Goal: Task Accomplishment & Management: Manage account settings

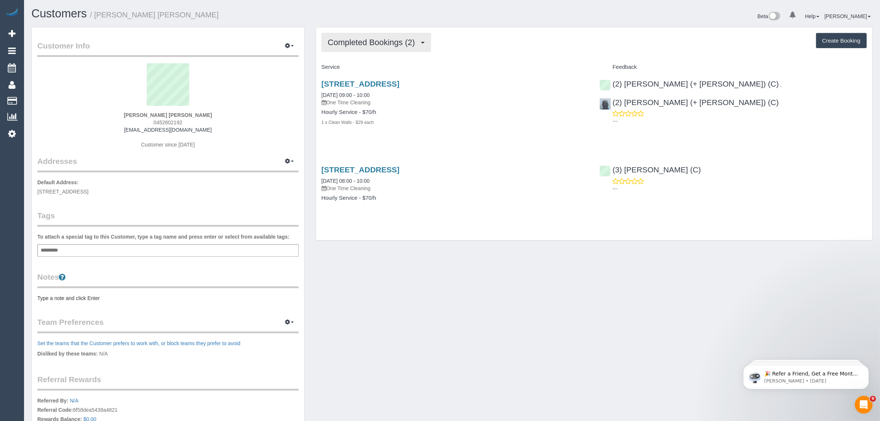
click at [357, 38] on span "Completed Bookings (2)" at bounding box center [373, 42] width 91 height 9
click at [361, 65] on link "Upcoming Bookings (1)" at bounding box center [360, 69] width 77 height 10
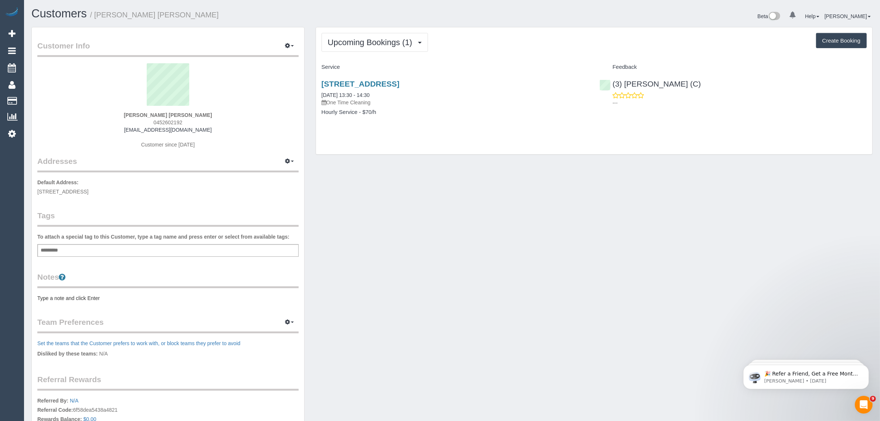
drag, startPoint x: 398, startPoint y: 93, endPoint x: 318, endPoint y: 94, distance: 79.8
click at [318, 94] on div "4 Vine Grove, Carnegie, VIC 3163 11/10/2025 13:30 - 14:30 One Time Cleaning Hou…" at bounding box center [455, 101] width 278 height 57
copy link "11/10/2025 13:30 - 14:30"
click at [84, 189] on span "4 Vine Grove, Carnegie, VIC 3163" at bounding box center [62, 191] width 51 height 6
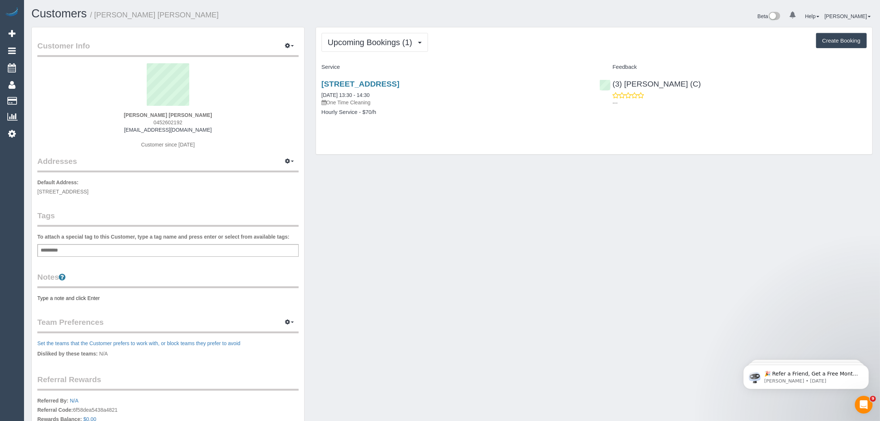
copy span "Carnegie"
click at [378, 180] on div "Customer Info Edit Contact Info Send Message Email Preferences Special Sales Ta…" at bounding box center [452, 263] width 852 height 473
click at [369, 86] on link "4 Vine Grove, Carnegie, VIC 3163" at bounding box center [361, 83] width 78 height 8
click at [28, 98] on link "Customers" at bounding box center [70, 100] width 92 height 15
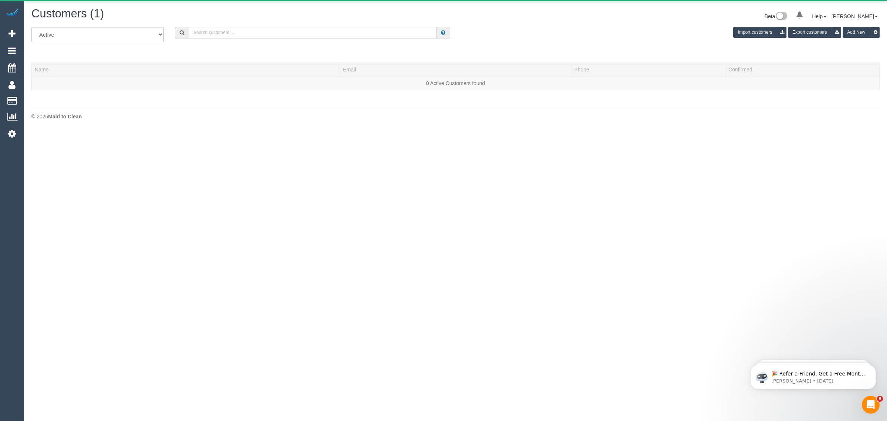
click at [217, 28] on input "text" at bounding box center [313, 32] width 248 height 11
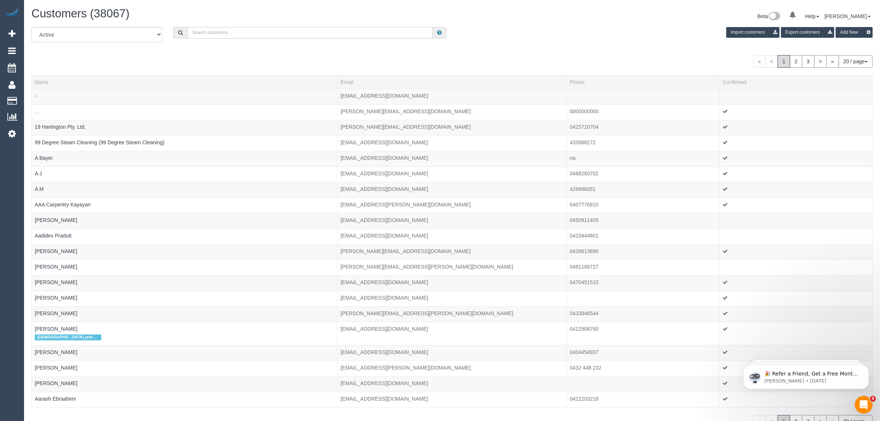
paste input "+61478415618"
drag, startPoint x: 199, startPoint y: 34, endPoint x: 163, endPoint y: 23, distance: 37.3
click at [165, 23] on div "Customers (38067) Beta 0 Your Notifications You have 0 alerts Help Help Docs Ta…" at bounding box center [452, 230] width 856 height 460
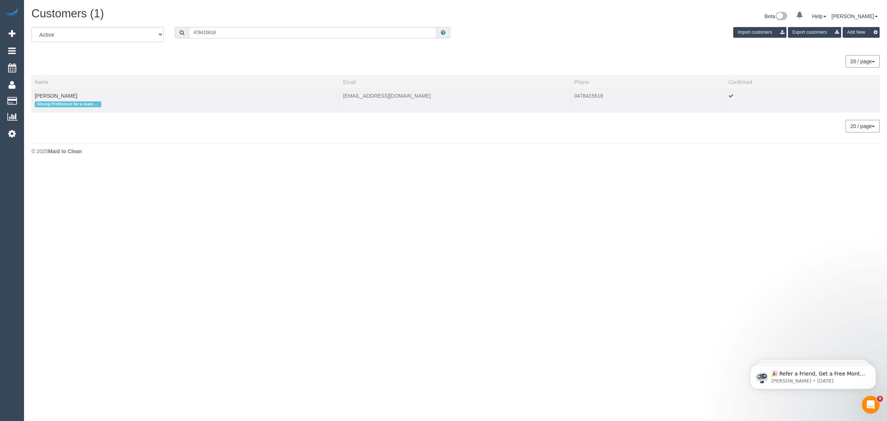
type input "478415618"
drag, startPoint x: 75, startPoint y: 94, endPoint x: 36, endPoint y: 91, distance: 39.0
click at [36, 91] on td "Elisabeth Vogel Strong Preference for a team of 2" at bounding box center [186, 100] width 308 height 23
copy link "[PERSON_NAME]"
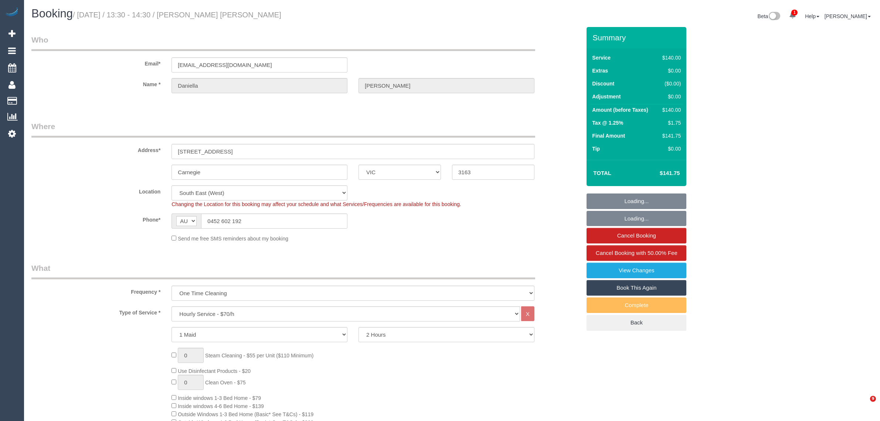
select select "VIC"
select select "number:27"
select select "number:14"
select select "number:19"
select select "number:25"
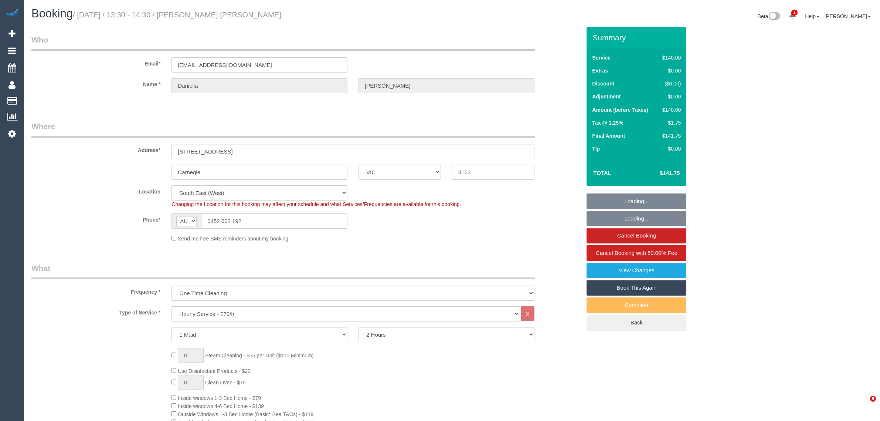
select select "number:13"
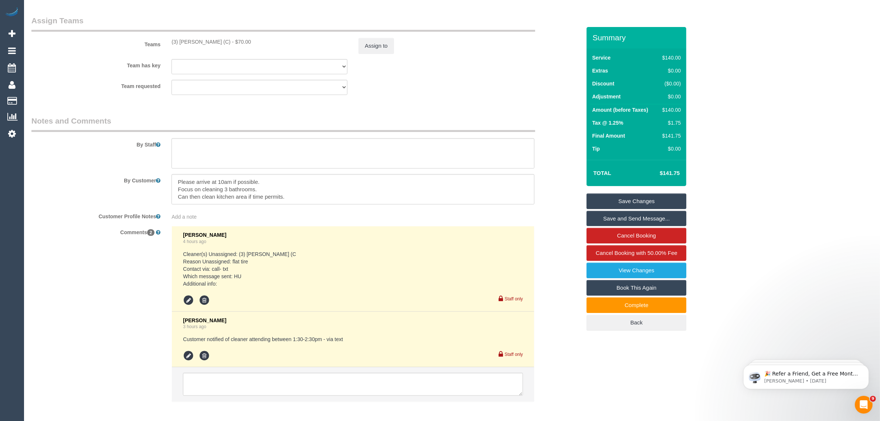
scroll to position [1170, 0]
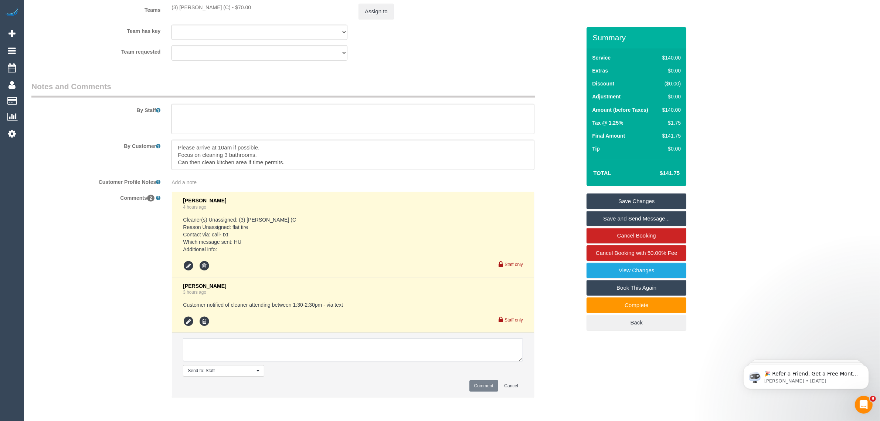
click at [420, 356] on textarea at bounding box center [353, 349] width 340 height 23
paste textarea "Cleaner(s) Unassigned: Reason Unassigned: Contact via: Which message sent: Addi…"
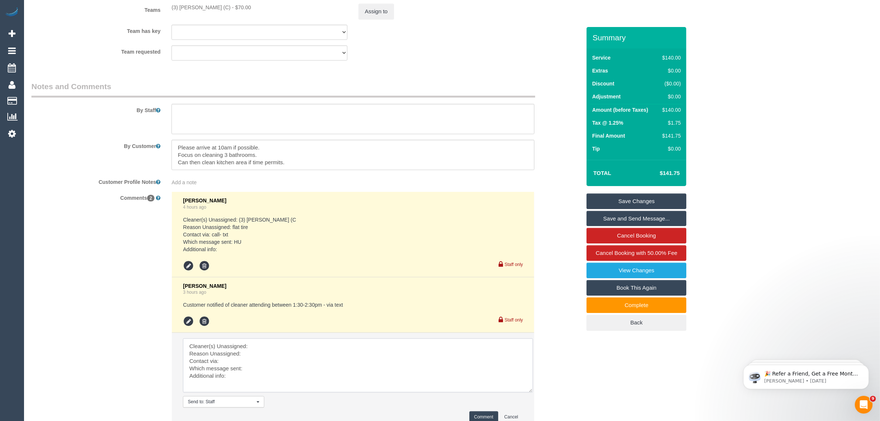
scroll to position [0, 0]
drag, startPoint x: 521, startPoint y: 355, endPoint x: 534, endPoint y: 392, distance: 39.0
click at [534, 395] on textarea at bounding box center [358, 369] width 351 height 62
click at [497, 347] on textarea at bounding box center [359, 369] width 352 height 63
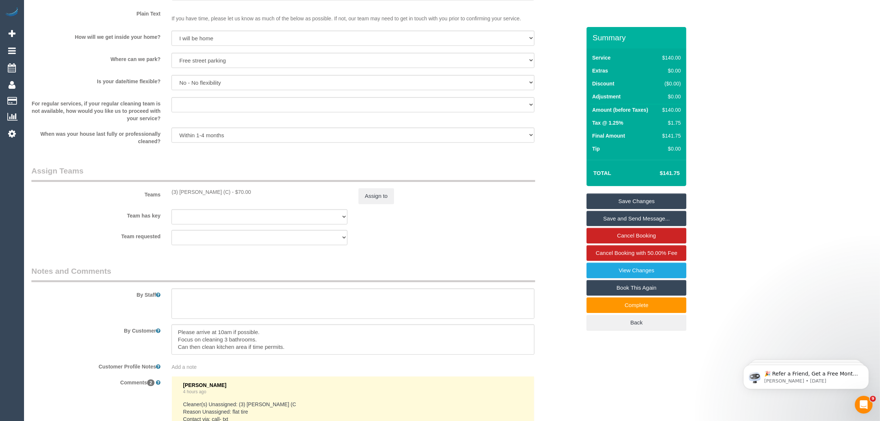
scroll to position [985, 0]
drag, startPoint x: 170, startPoint y: 193, endPoint x: 211, endPoint y: 201, distance: 41.5
click at [211, 201] on div "Teams (3) Danyal Ali (C) - $70.00 Assign to" at bounding box center [306, 185] width 561 height 38
copy div "(3) [PERSON_NAME] (C)"
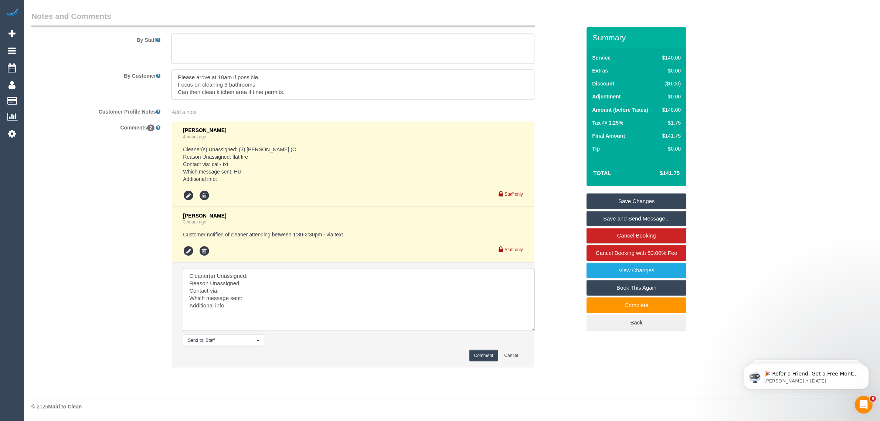
click at [307, 270] on textarea at bounding box center [359, 299] width 352 height 63
paste textarea "(3) [PERSON_NAME] (C)"
click at [285, 278] on textarea at bounding box center [359, 299] width 352 height 63
click at [283, 283] on textarea at bounding box center [359, 299] width 352 height 63
click at [272, 298] on textarea at bounding box center [359, 299] width 352 height 63
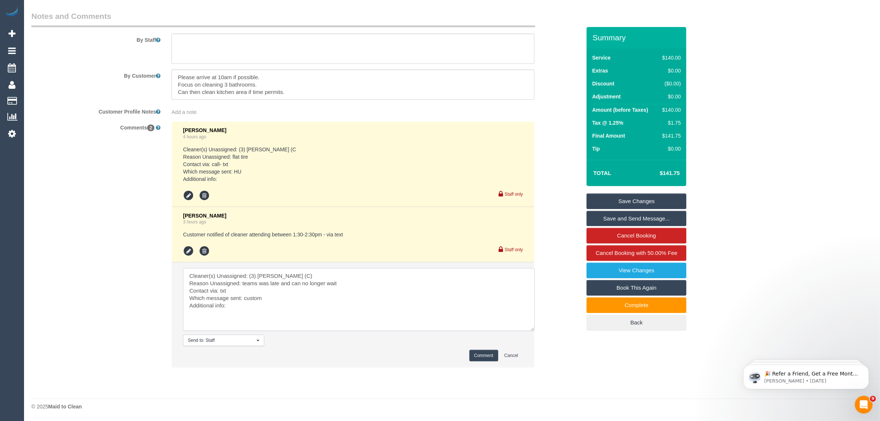
click at [288, 305] on textarea at bounding box center [359, 299] width 352 height 63
paste textarea "If cancelled, Monday at 9am works out for us if possible."
drag, startPoint x: 227, startPoint y: 305, endPoint x: 258, endPoint y: 304, distance: 30.3
click at [258, 304] on textarea at bounding box center [359, 299] width 352 height 63
type textarea "Cleaner(s) Unassigned: (3) Danyal Ali (C) Reason Unassigned: teams was late and…"
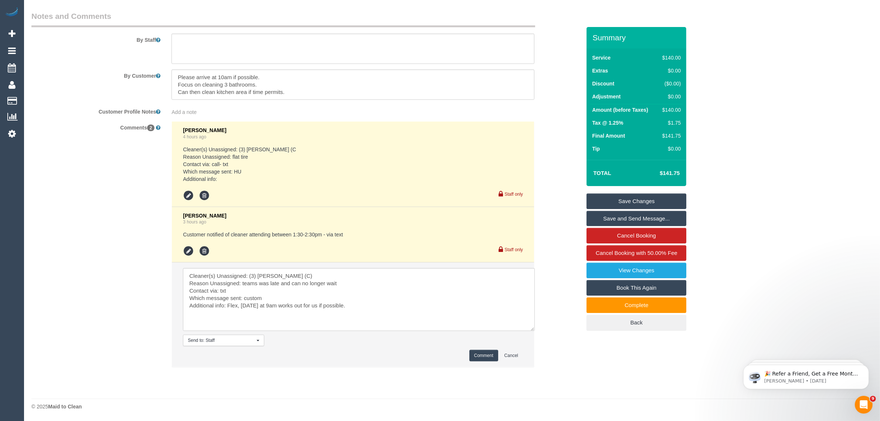
click at [475, 357] on button "Comment" at bounding box center [483, 355] width 29 height 11
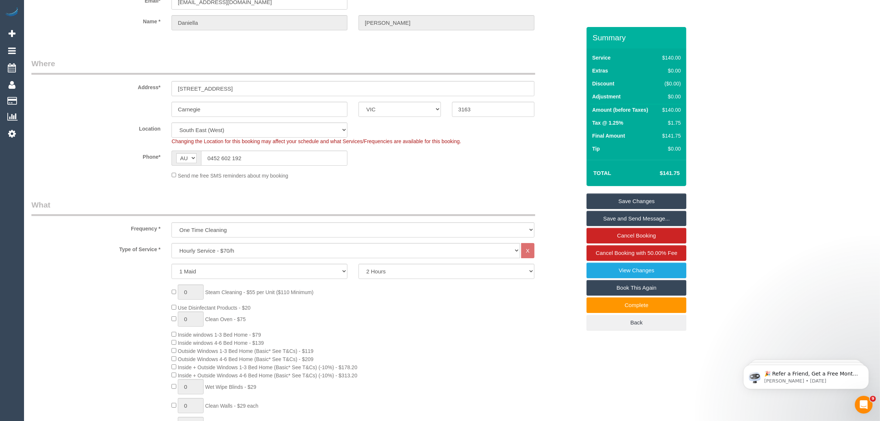
scroll to position [0, 0]
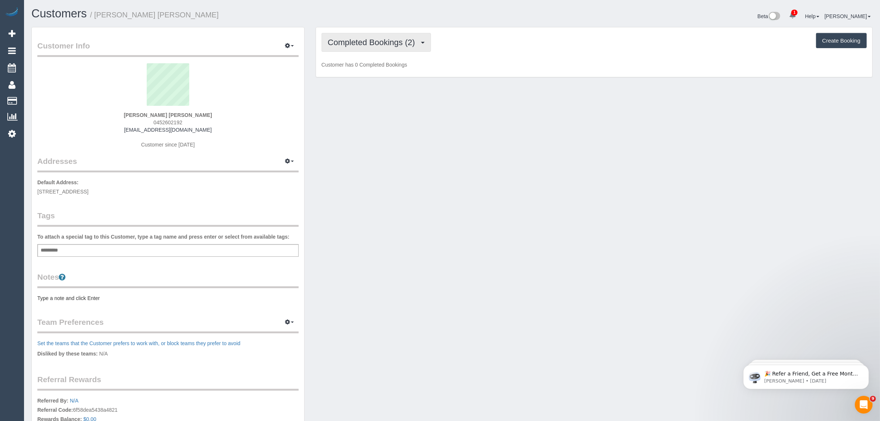
click at [373, 40] on span "Completed Bookings (2)" at bounding box center [373, 42] width 91 height 9
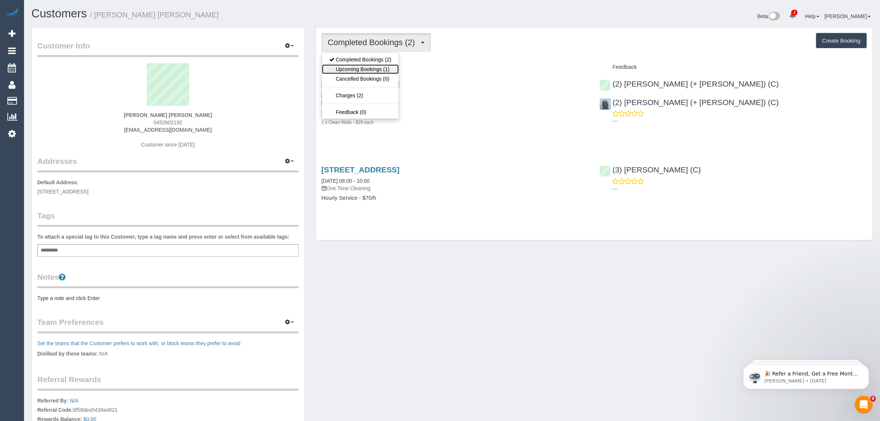
click at [358, 68] on link "Upcoming Bookings (1)" at bounding box center [360, 69] width 77 height 10
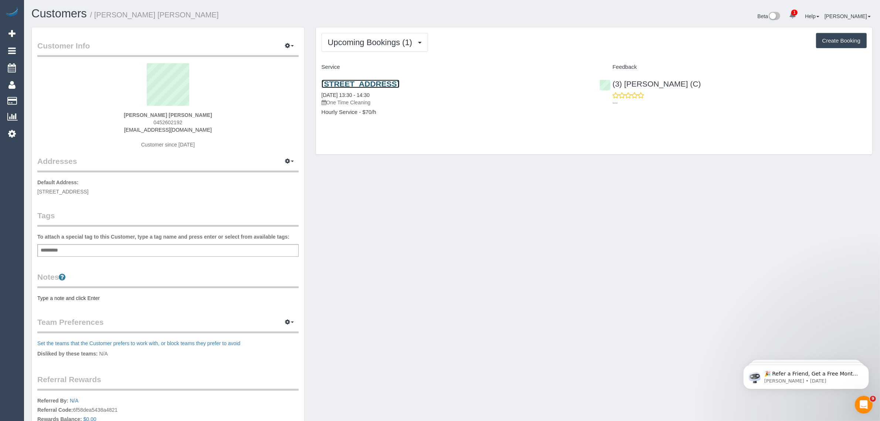
click at [357, 83] on link "[STREET_ADDRESS]" at bounding box center [361, 83] width 78 height 8
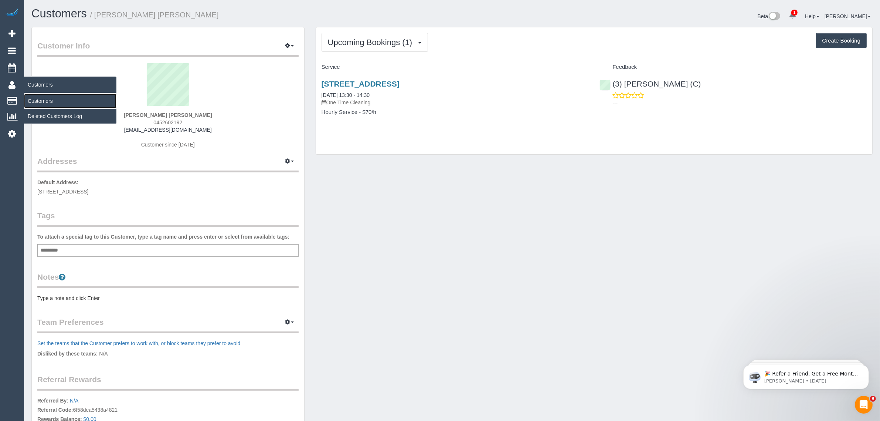
drag, startPoint x: 41, startPoint y: 98, endPoint x: 54, endPoint y: 89, distance: 15.2
click at [41, 98] on link "Customers" at bounding box center [70, 100] width 92 height 15
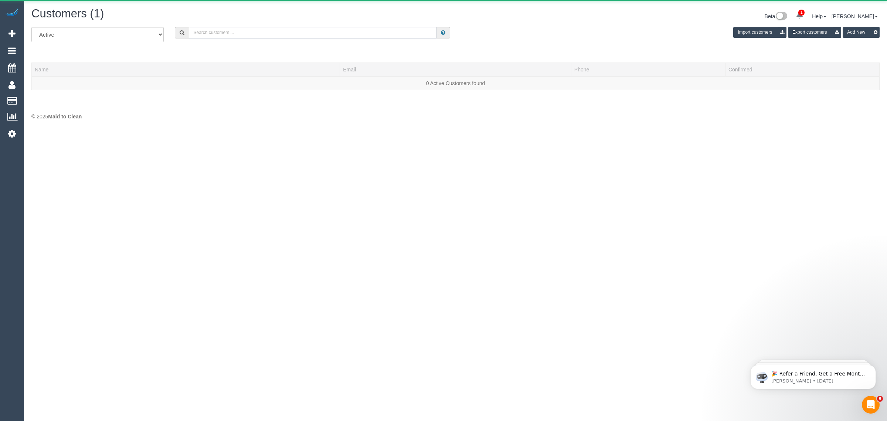
click at [222, 31] on input "text" at bounding box center [313, 32] width 248 height 11
paste input "[PERSON_NAME]"
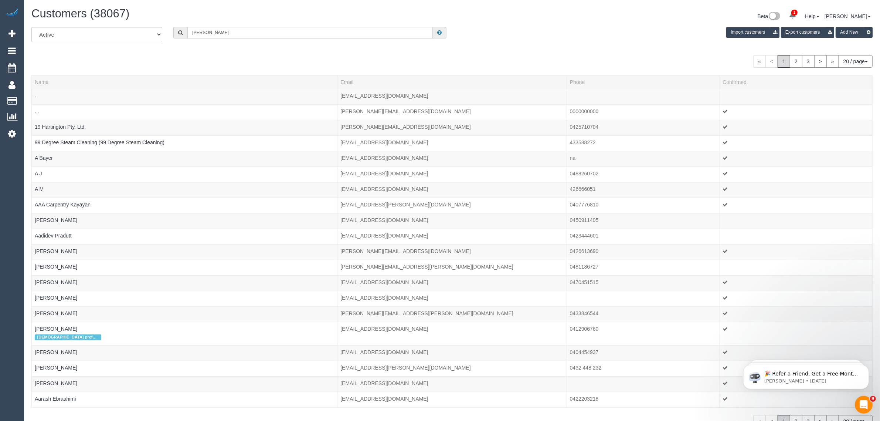
type input "[PERSON_NAME]"
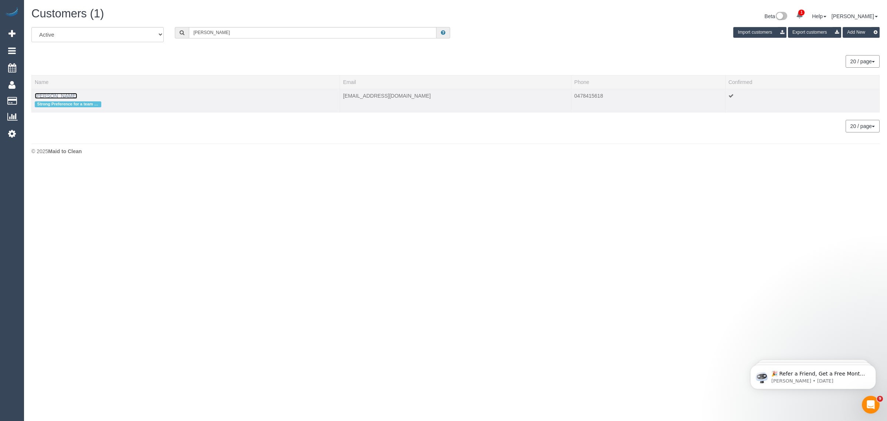
click at [63, 93] on link "Elisabeth Vogel" at bounding box center [56, 96] width 42 height 6
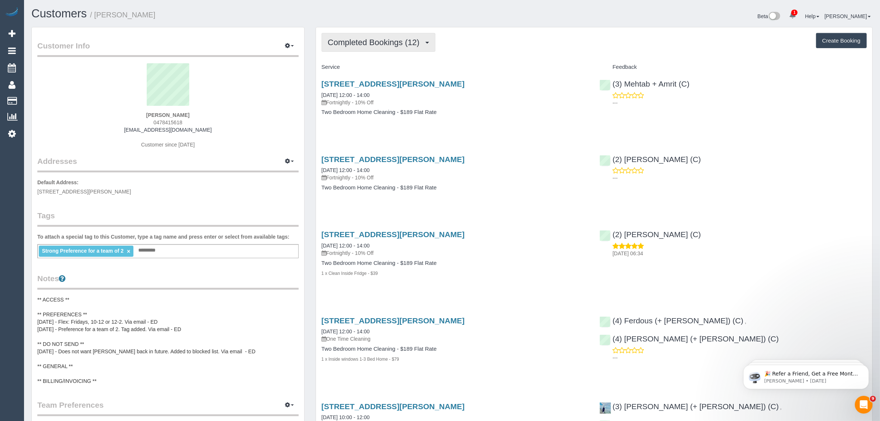
click at [347, 39] on span "Completed Bookings (12)" at bounding box center [375, 42] width 95 height 9
click at [376, 71] on link "Upcoming Bookings (11)" at bounding box center [362, 69] width 80 height 10
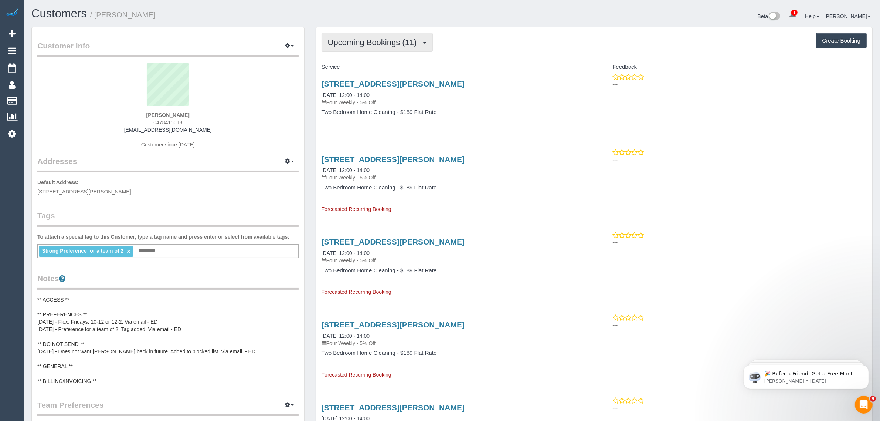
click at [368, 42] on span "Upcoming Bookings (11)" at bounding box center [374, 42] width 93 height 9
click at [481, 75] on div "2b Francis Street, Oak Park, VIC 3046 01/11/2025 12:00 - 14:00 Four Weekly - 5%…" at bounding box center [455, 101] width 278 height 57
click at [406, 84] on link "2b Francis Street, Oak Park, VIC 3046" at bounding box center [393, 83] width 143 height 8
click at [341, 81] on link "2b Francis Street, Oak Park, VIC 3046" at bounding box center [393, 83] width 143 height 8
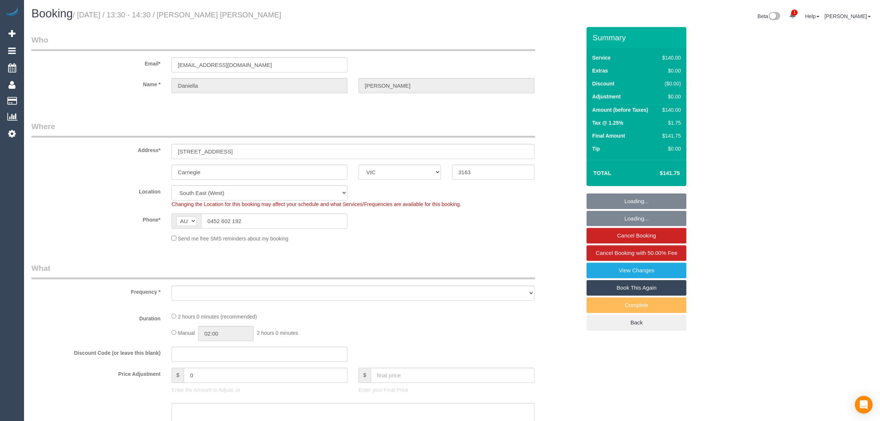
select select "VIC"
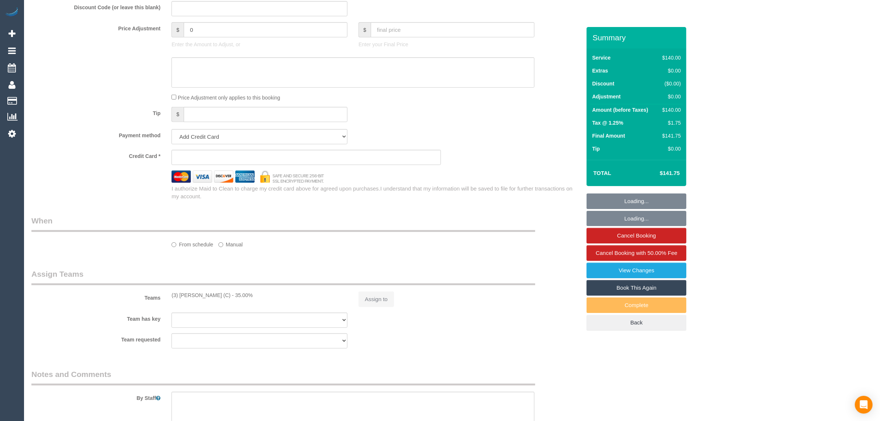
select select "string:stripe-pm_1RPhiv2GScqysDRV26kEKyXv"
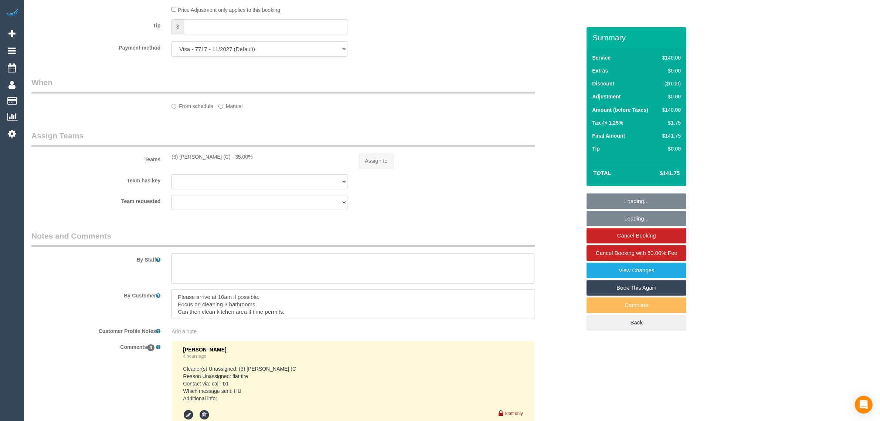
select select "object:927"
select select "number:27"
select select "number:14"
select select "number:19"
select select "number:25"
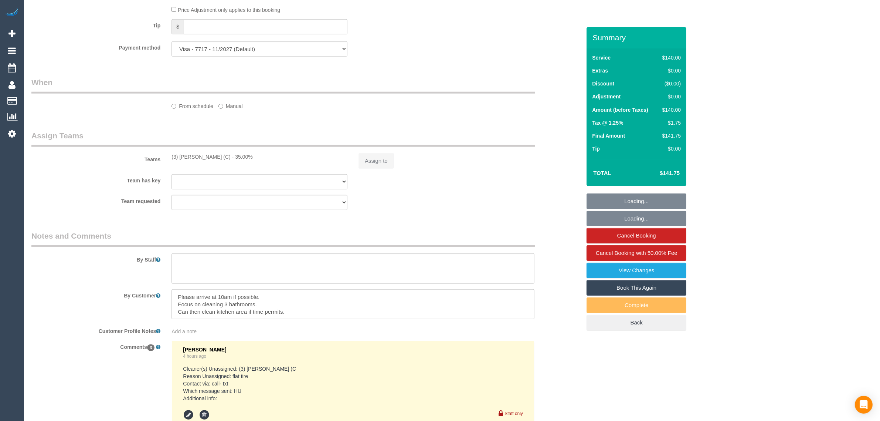
select select "number:13"
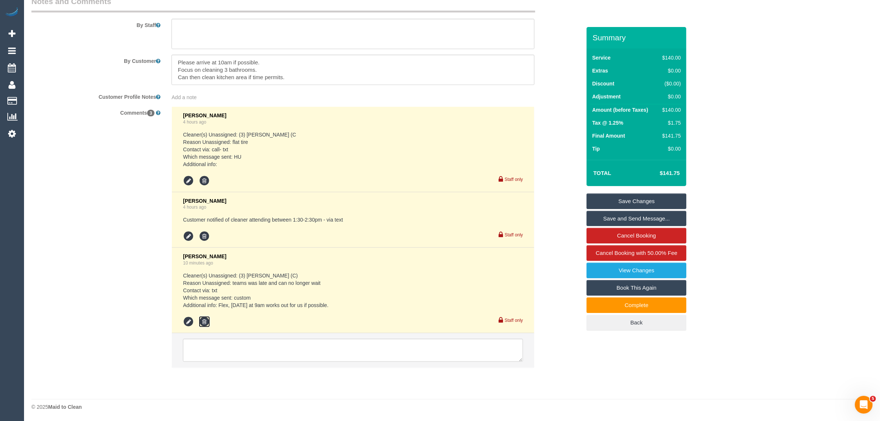
click at [202, 319] on icon at bounding box center [204, 321] width 11 height 11
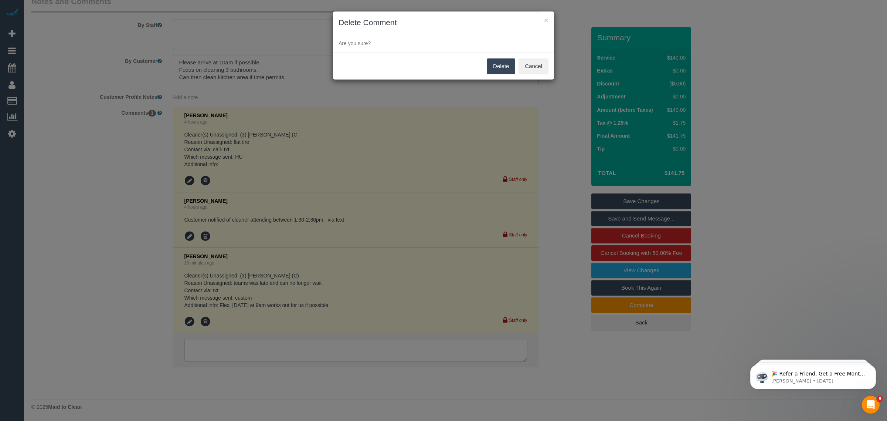
click at [496, 69] on button "Delete" at bounding box center [501, 66] width 28 height 16
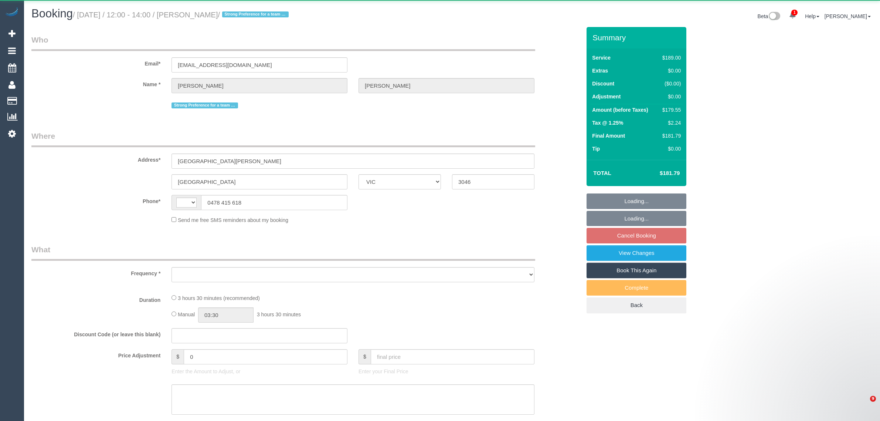
select select "VIC"
select select "string:AU"
select select "string:stripe-pm_1S78M92GScqysDRVEiiC5s2y"
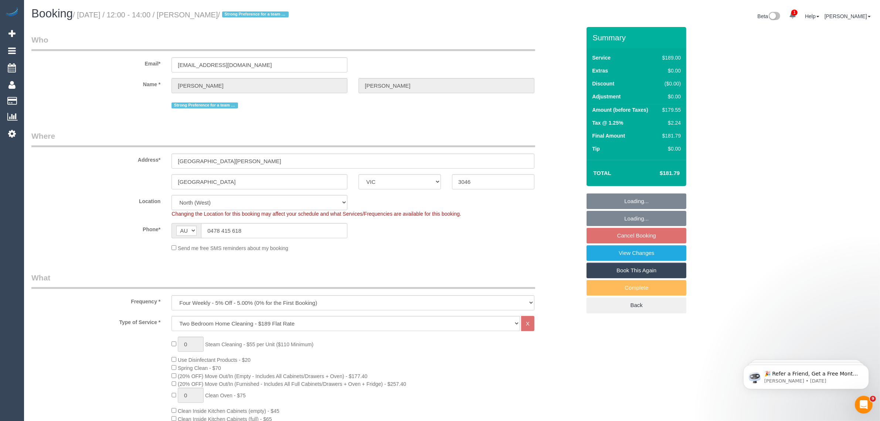
select select "object:649"
select select "number:29"
select select "number:14"
select select "number:19"
select select "number:22"
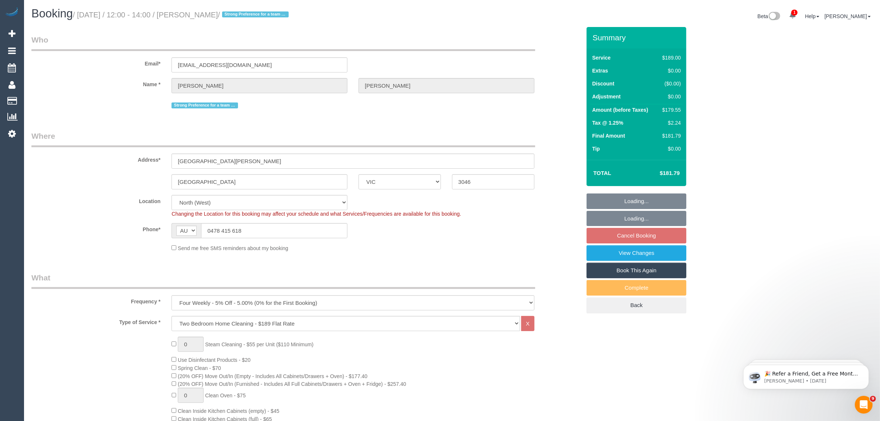
select select "number:33"
select select "number:12"
select select "spot4"
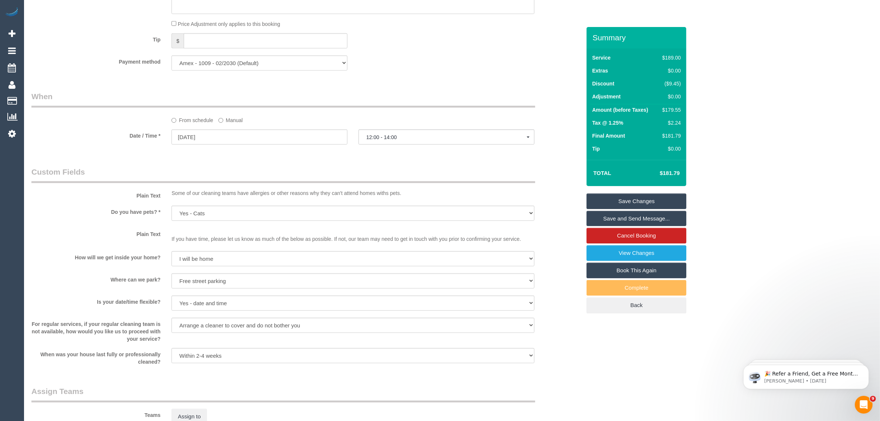
scroll to position [739, 0]
click at [237, 137] on input "[DATE]" at bounding box center [259, 136] width 176 height 15
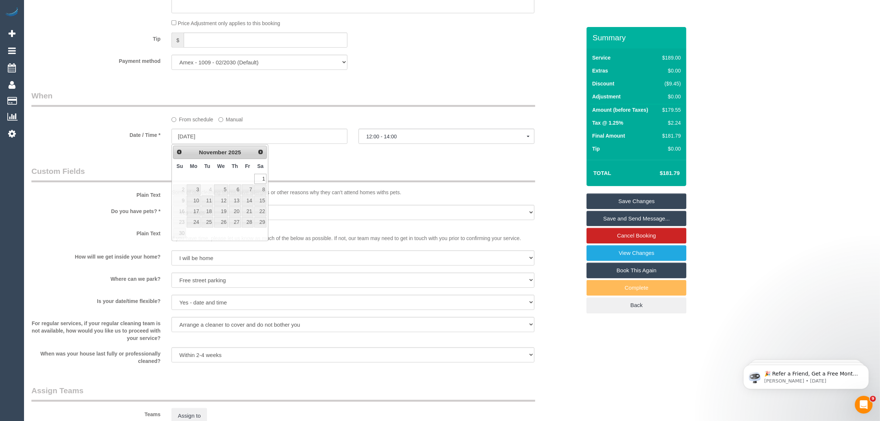
click at [357, 163] on div "Who Email* [EMAIL_ADDRESS][DOMAIN_NAME] Name * [PERSON_NAME] Strong Preference …" at bounding box center [306, 15] width 561 height 1455
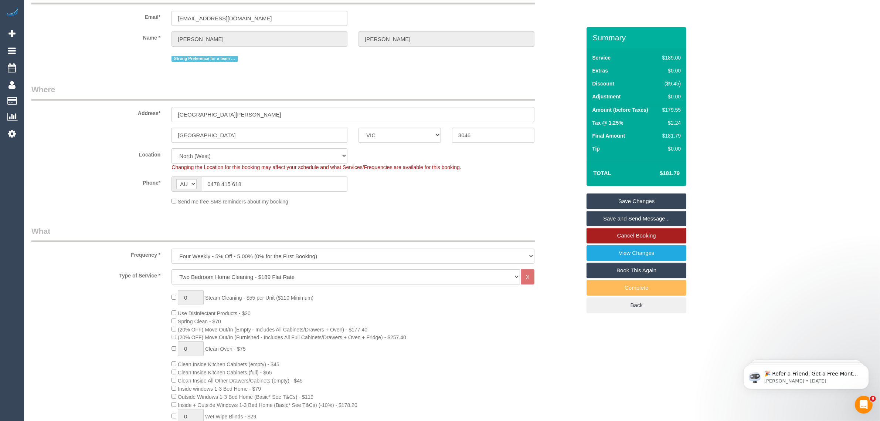
scroll to position [0, 0]
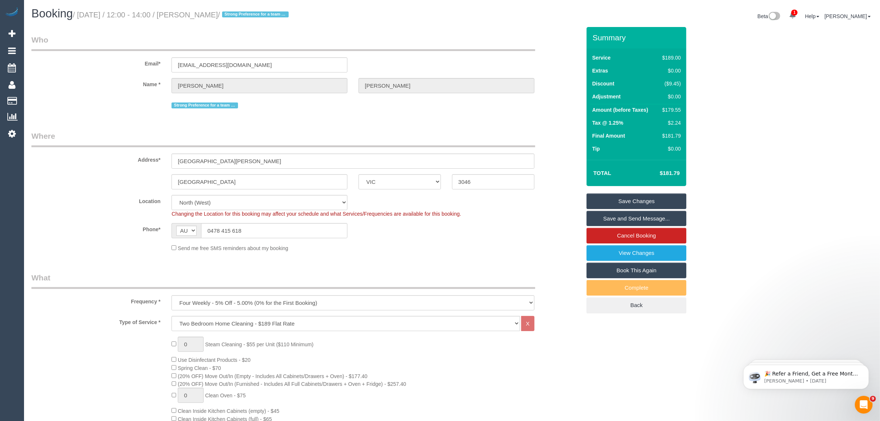
click at [606, 269] on link "Book This Again" at bounding box center [636, 270] width 100 height 16
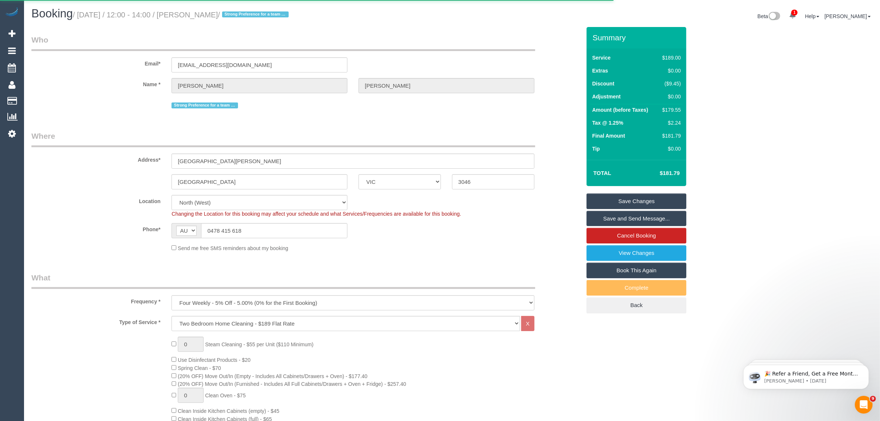
select select "VIC"
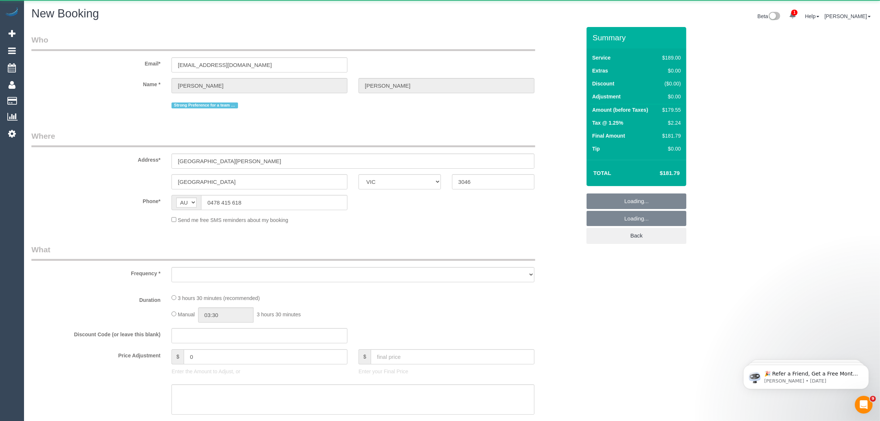
select select "number:29"
select select "number:14"
select select "number:19"
select select "number:22"
select select "number:33"
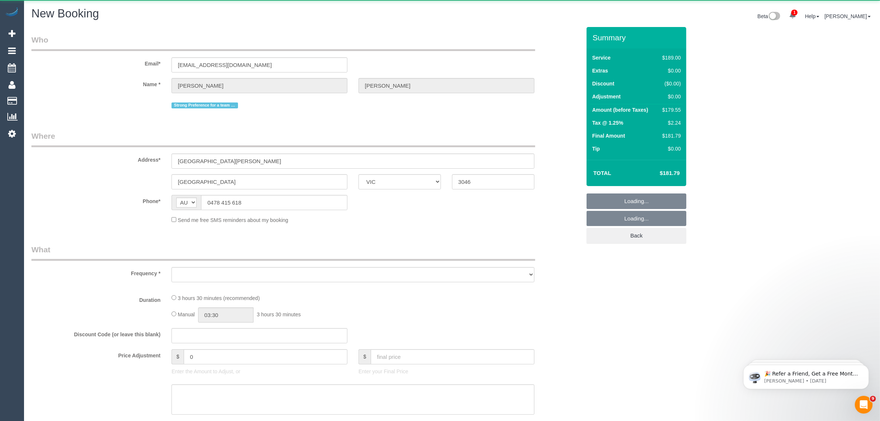
select select "number:12"
select select "string:stripe-pm_1S78M92GScqysDRVEiiC5s2y"
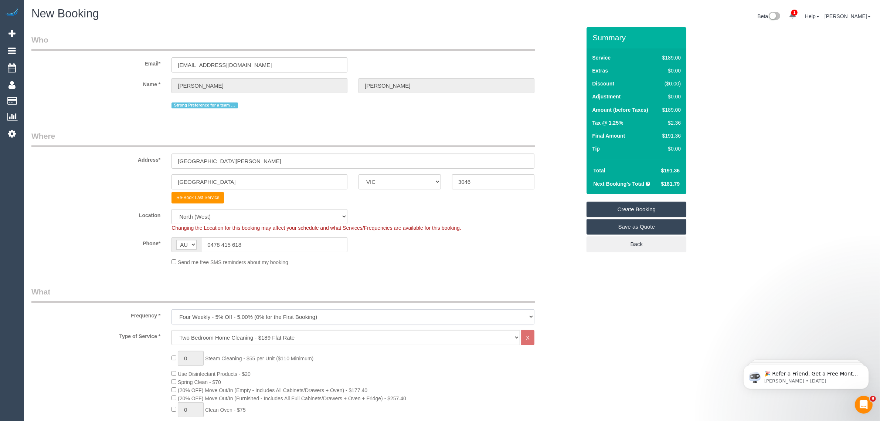
click at [289, 320] on select "One Time Cleaning Weekly - 10% Off - 10.00% (0% for the First Booking) Fortnigh…" at bounding box center [352, 316] width 363 height 15
select select "object:3260"
click at [171, 309] on select "One Time Cleaning Weekly - 10% Off - 10.00% (0% for the First Booking) Fortnigh…" at bounding box center [352, 316] width 363 height 15
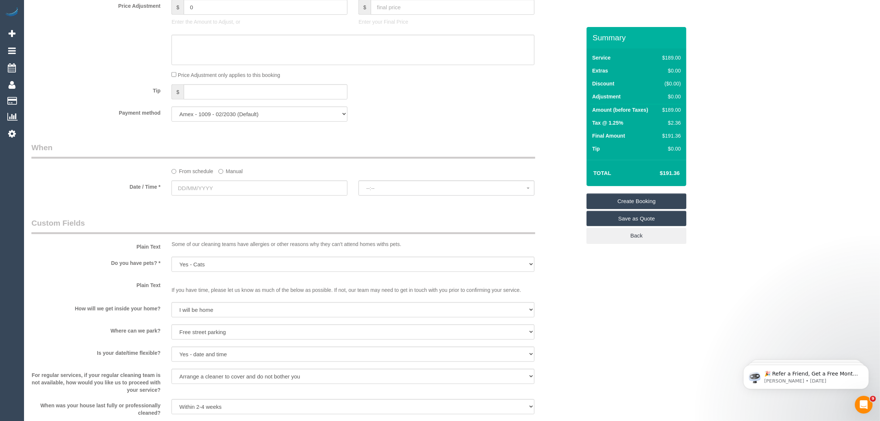
scroll to position [739, 0]
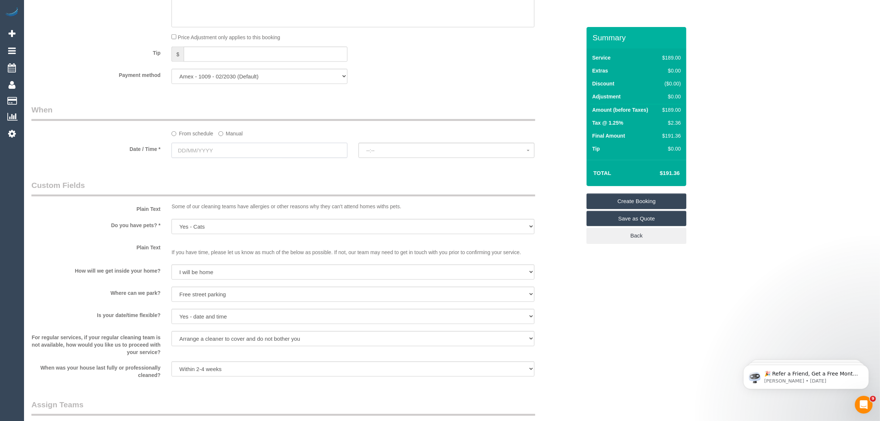
click at [309, 151] on input "text" at bounding box center [259, 150] width 176 height 15
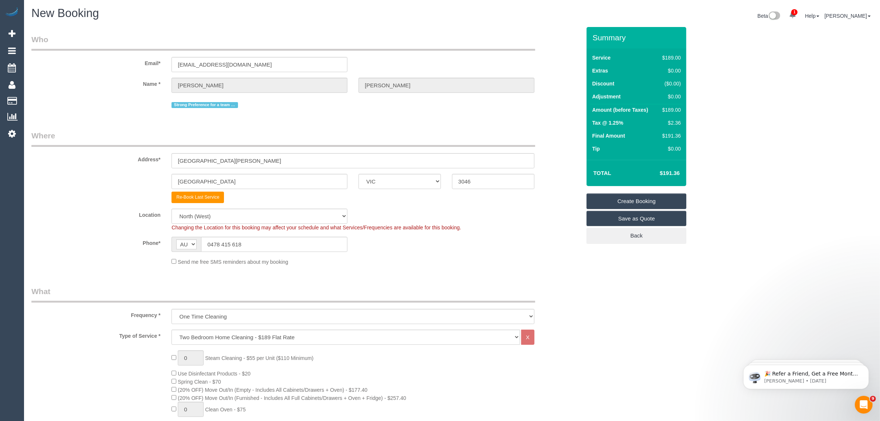
scroll to position [0, 0]
click at [249, 166] on input "[GEOGRAPHIC_DATA][PERSON_NAME]" at bounding box center [352, 160] width 363 height 15
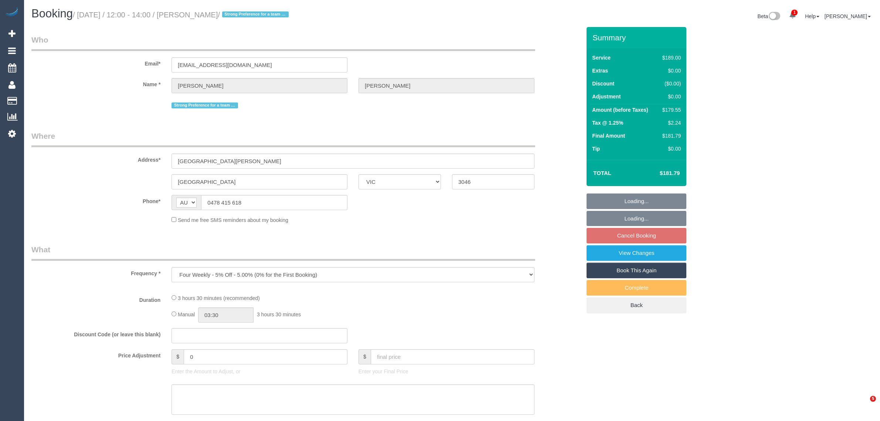
select select "VIC"
select select "string:stripe-pm_1S78M92GScqysDRVEiiC5s2y"
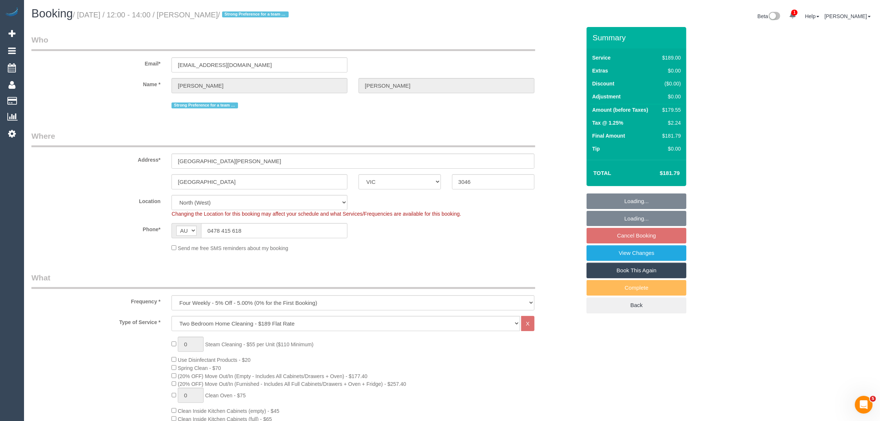
select select "object:649"
select select "number:29"
select select "number:14"
select select "number:19"
select select "number:22"
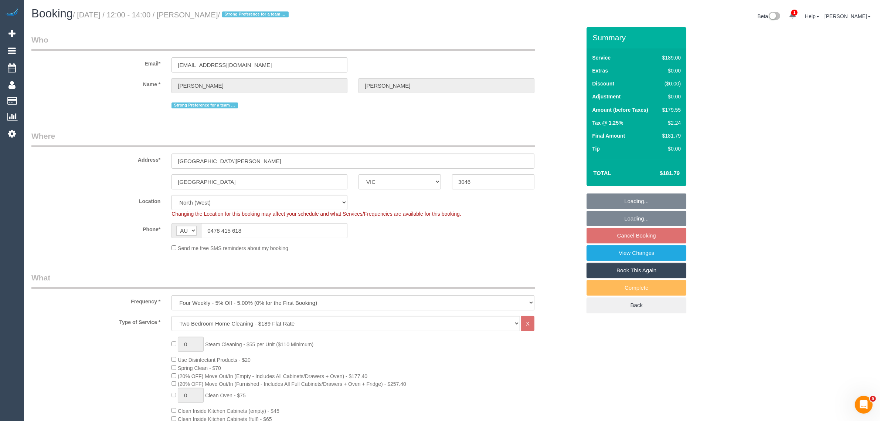
select select "number:33"
select select "number:12"
select select "spot4"
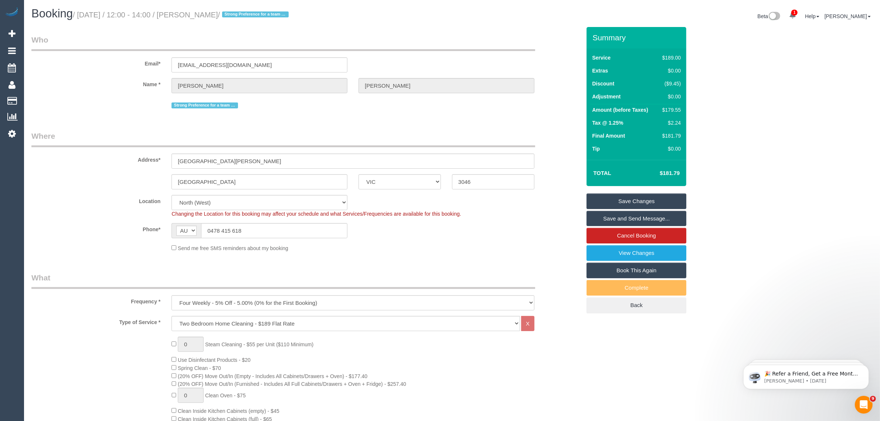
drag, startPoint x: 202, startPoint y: 15, endPoint x: 255, endPoint y: 8, distance: 53.3
click at [255, 8] on h1 "Booking / [DATE] / 12:00 - 14:00 / [PERSON_NAME] / Strong Preference for a team…" at bounding box center [238, 13] width 415 height 13
copy small "[PERSON_NAME]"
click at [265, 233] on input "0478 415 618" at bounding box center [274, 230] width 146 height 15
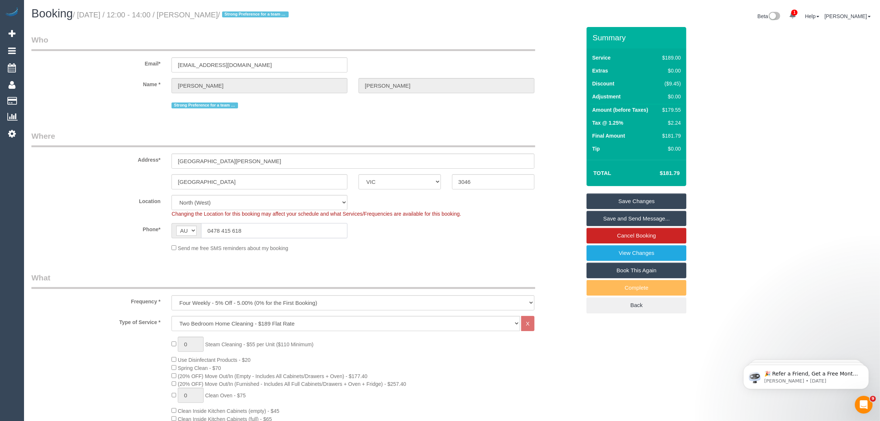
click at [265, 233] on input "0478 415 618" at bounding box center [274, 230] width 146 height 15
click at [293, 176] on input "[GEOGRAPHIC_DATA]" at bounding box center [259, 181] width 176 height 15
click at [475, 178] on input "3046" at bounding box center [493, 181] width 82 height 15
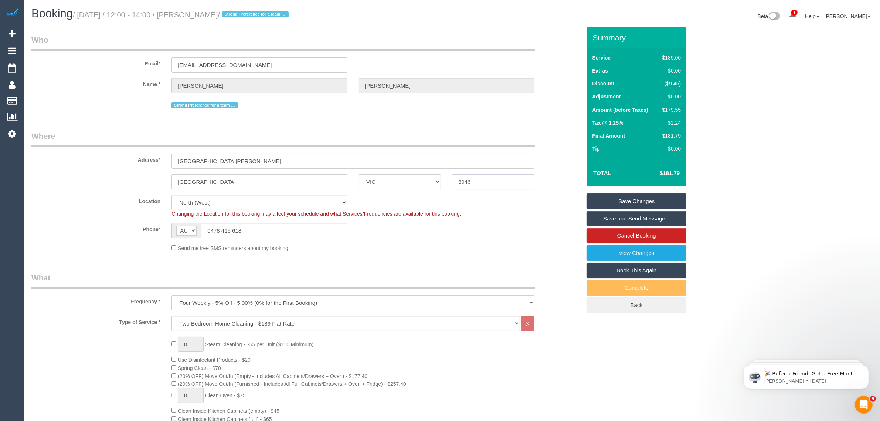
click at [475, 178] on input "3046" at bounding box center [493, 181] width 82 height 15
